Goal: Information Seeking & Learning: Learn about a topic

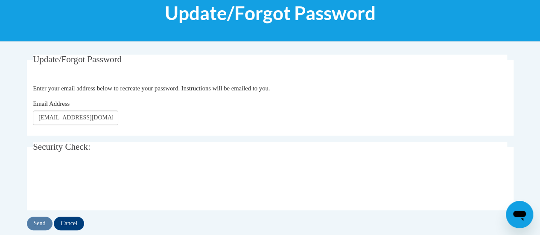
scroll to position [160, 0]
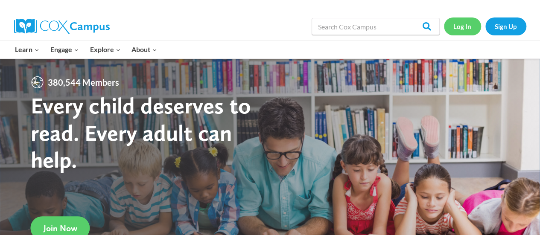
click at [468, 23] on link "Log In" at bounding box center [462, 27] width 37 height 18
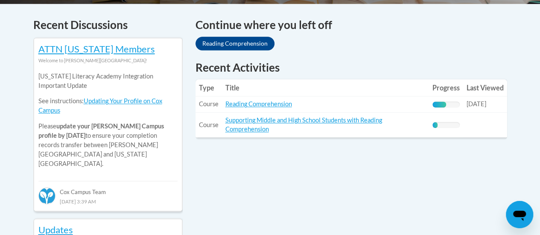
scroll to position [355, 0]
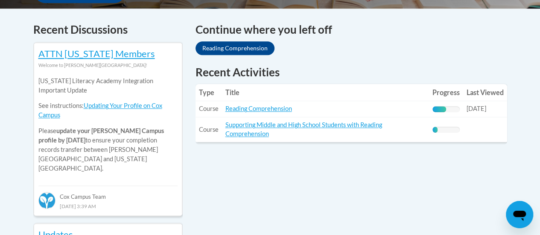
click at [263, 106] on link "Reading Comprehension" at bounding box center [259, 108] width 67 height 7
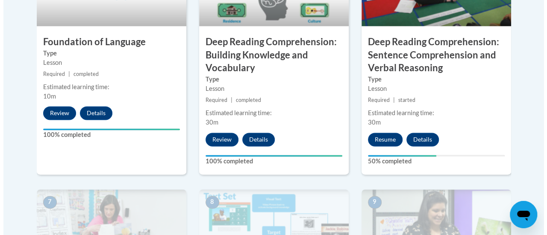
scroll to position [569, 0]
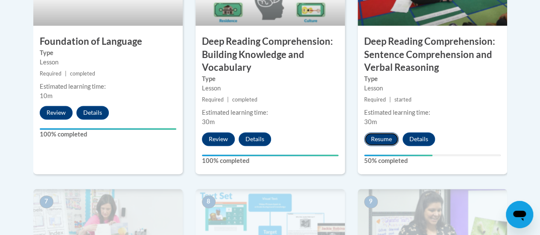
click at [376, 141] on button "Resume" at bounding box center [381, 139] width 35 height 14
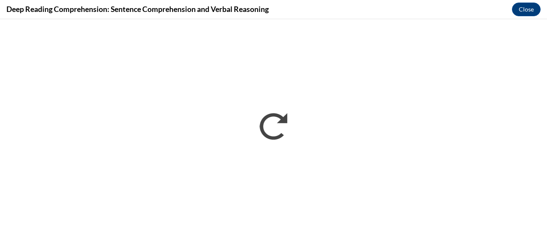
scroll to position [0, 0]
